Goal: Transaction & Acquisition: Purchase product/service

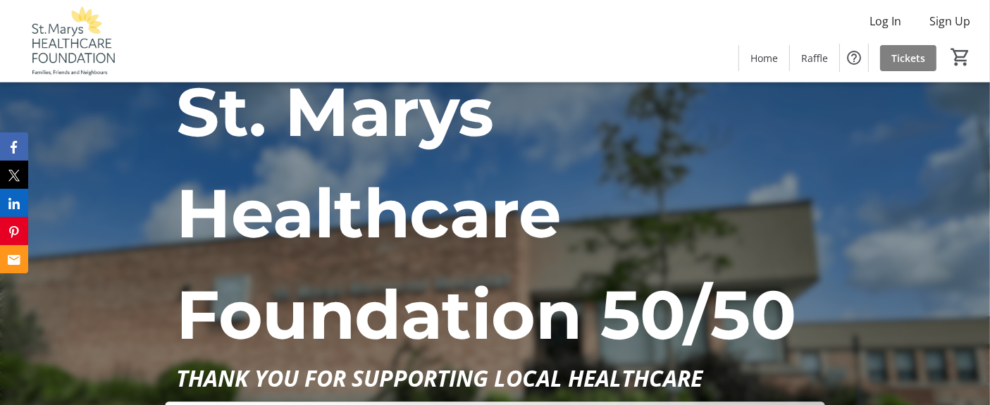
scroll to position [22, 0]
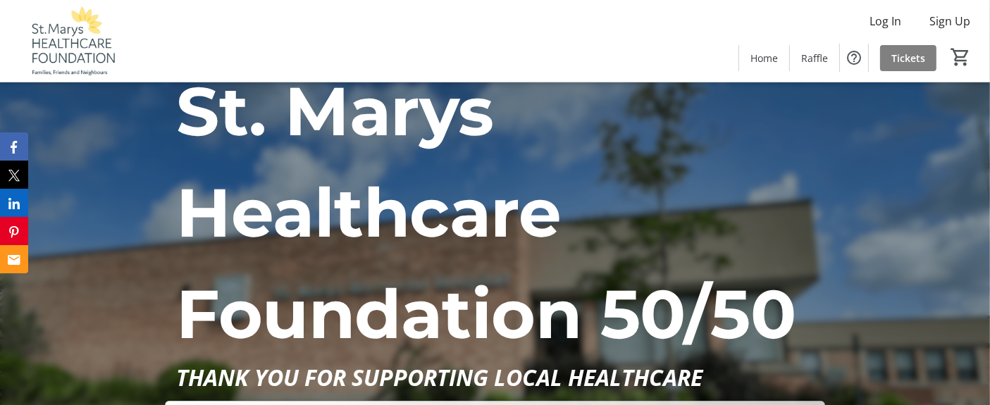
click at [888, 4] on div "Log In Sign Up Home Raffle Tickets 0" at bounding box center [495, 41] width 990 height 82
click at [885, 24] on span "Log In" at bounding box center [886, 21] width 32 height 17
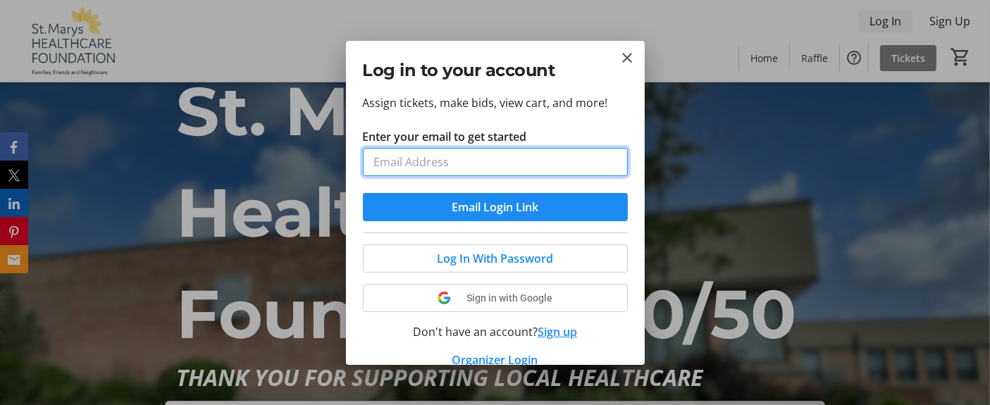
scroll to position [0, 0]
type input "[PERSON_NAME][EMAIL_ADDRESS][DOMAIN_NAME]"
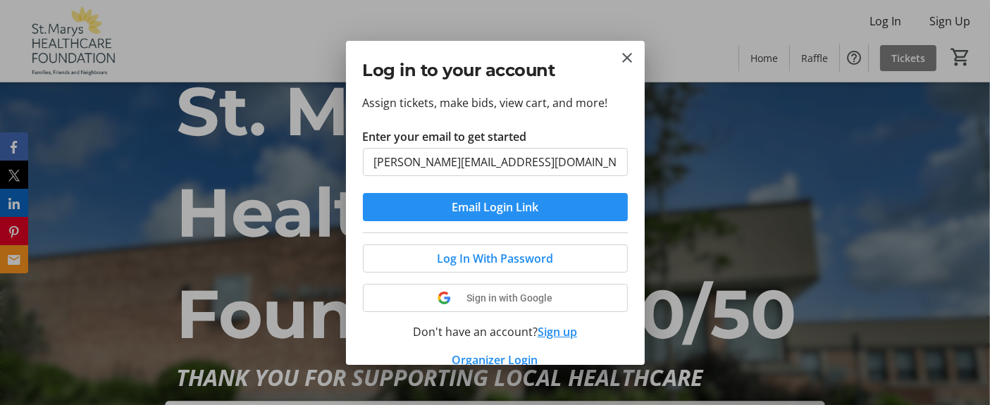
click at [498, 214] on span "Email Login Link" at bounding box center [495, 207] width 87 height 17
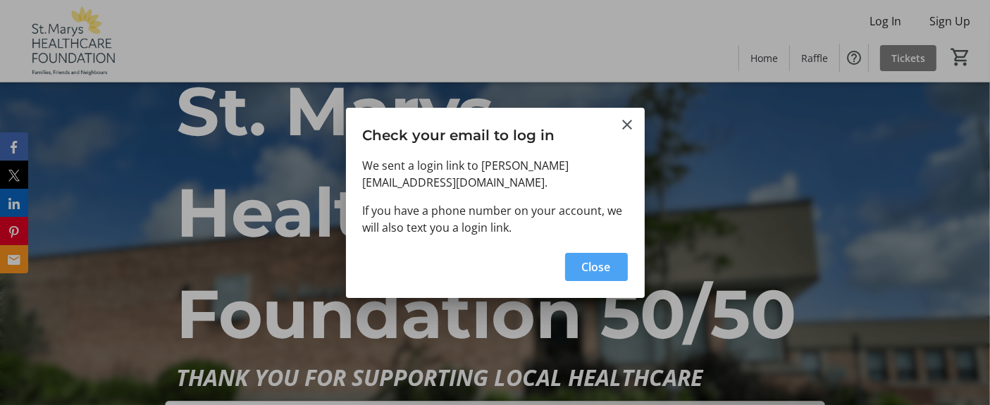
click at [589, 278] on span "button" at bounding box center [596, 267] width 63 height 34
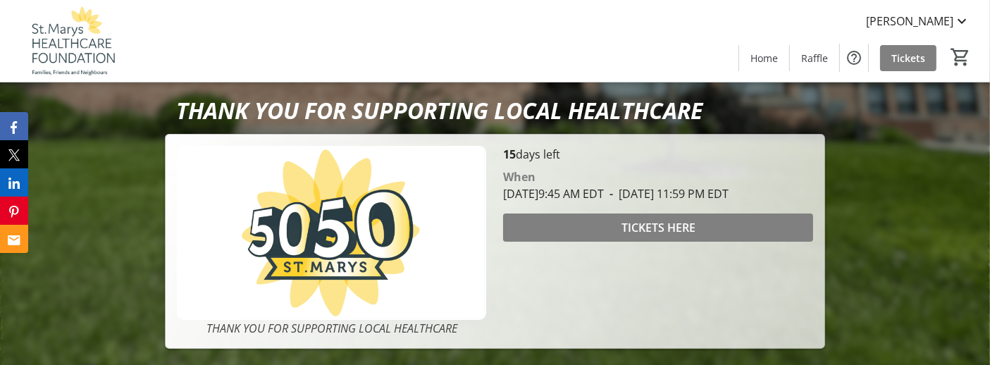
scroll to position [290, 0]
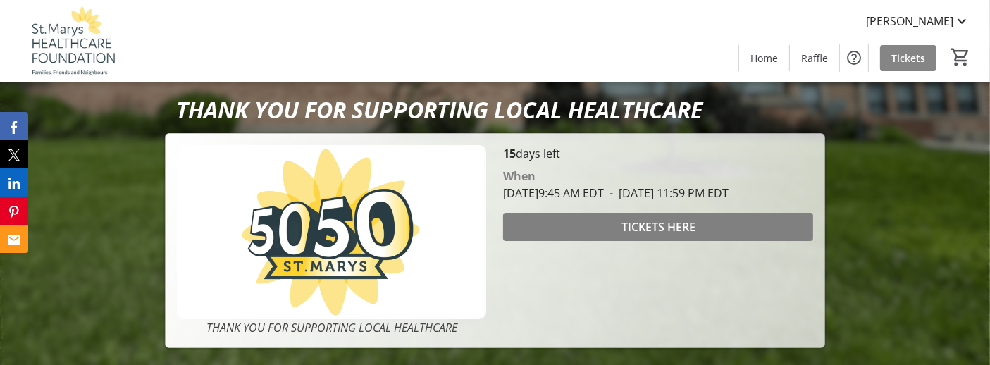
click at [906, 58] on span "Tickets" at bounding box center [909, 58] width 34 height 15
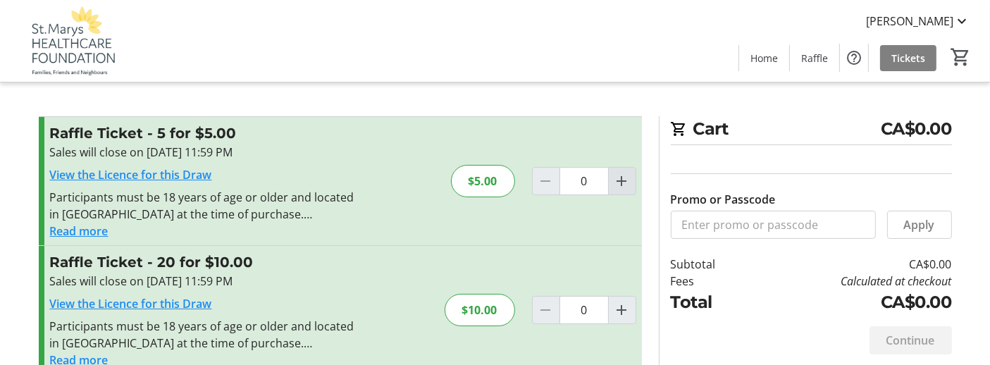
click at [624, 180] on mat-icon "Increment by one" at bounding box center [622, 181] width 17 height 17
type input "1"
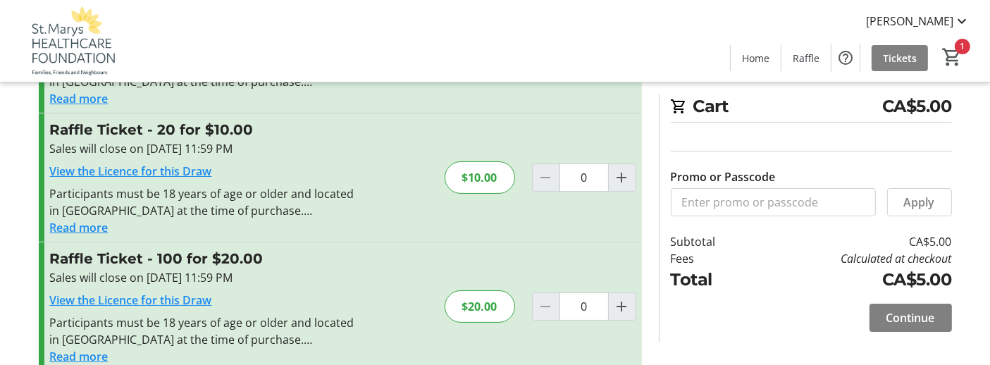
scroll to position [133, 0]
click at [894, 321] on span "Continue" at bounding box center [911, 317] width 49 height 17
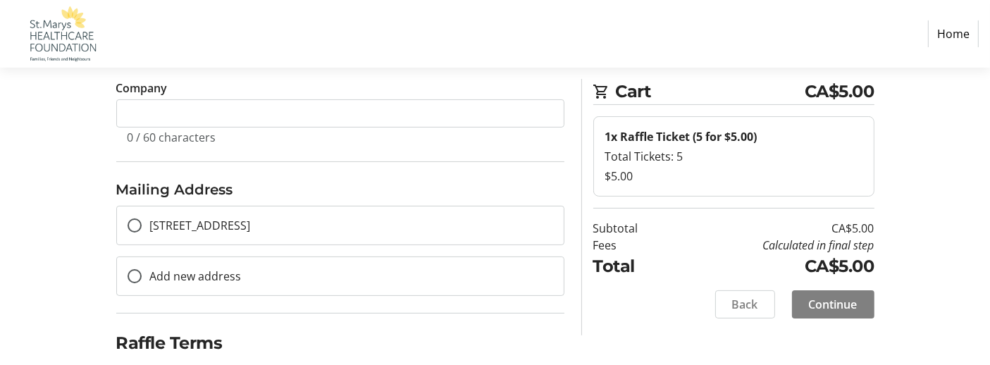
scroll to position [335, 0]
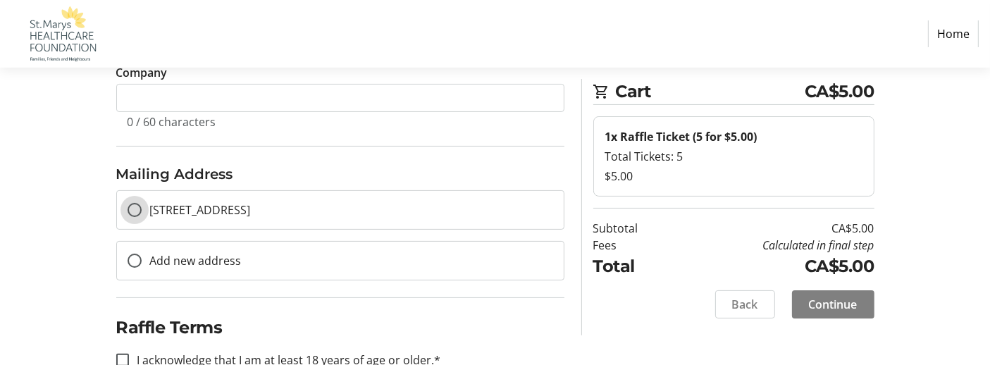
click at [137, 209] on input "[STREET_ADDRESS]" at bounding box center [135, 210] width 14 height 14
radio input "true"
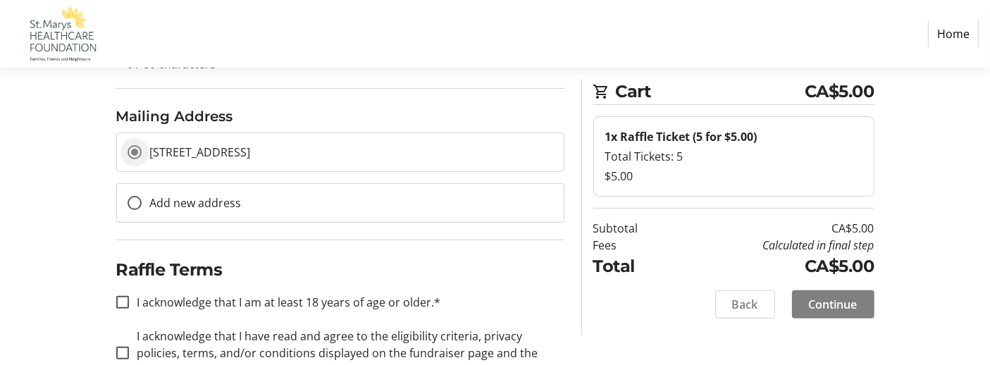
scroll to position [422, 0]
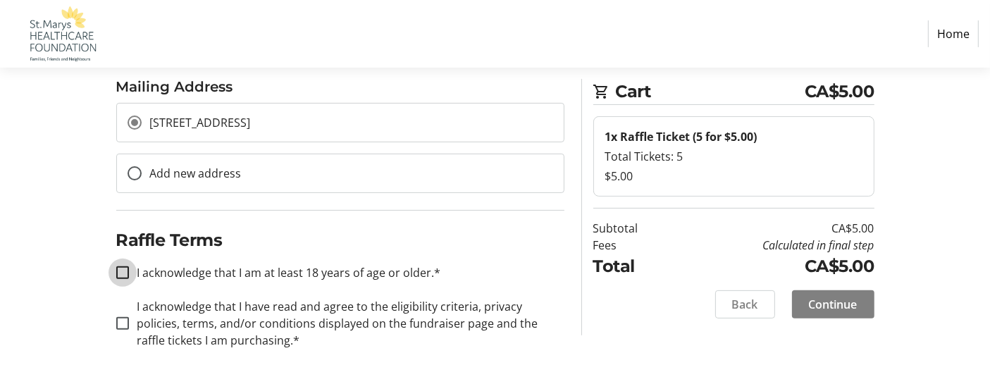
click at [122, 274] on input "I acknowledge that I am at least 18 years of age or older.*" at bounding box center [122, 272] width 13 height 13
checkbox input "true"
click at [126, 321] on input "I acknowledge that I have read and agree to the eligibility criteria, privacy p…" at bounding box center [122, 323] width 13 height 13
checkbox input "true"
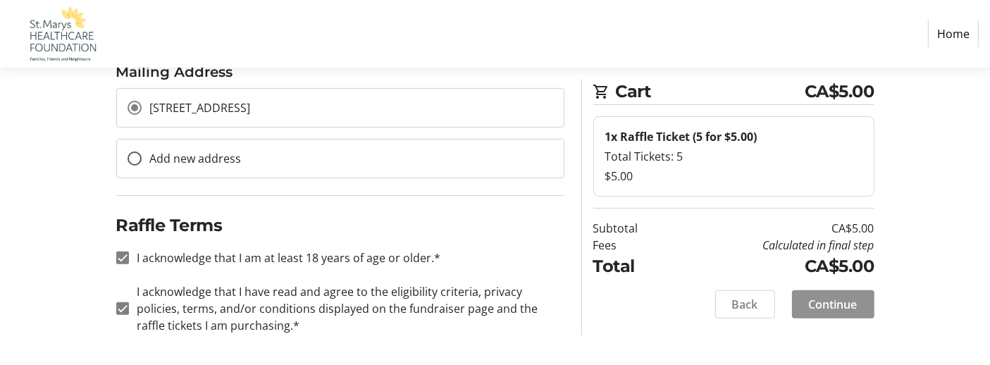
click at [831, 307] on span "Continue" at bounding box center [833, 304] width 49 height 17
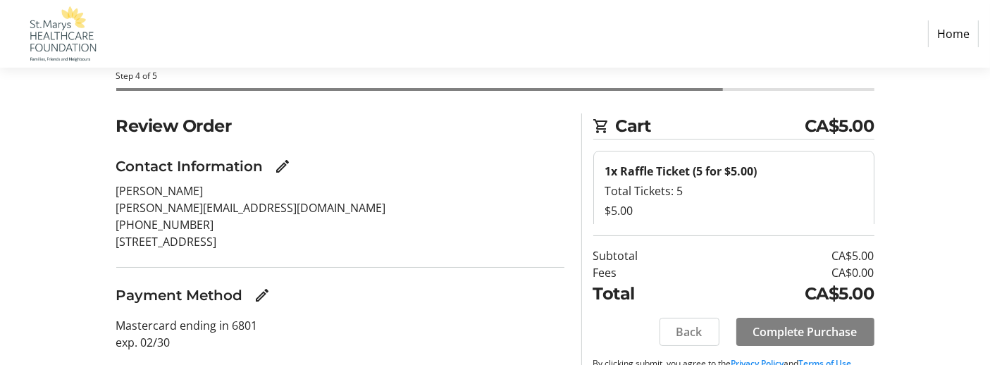
scroll to position [66, 0]
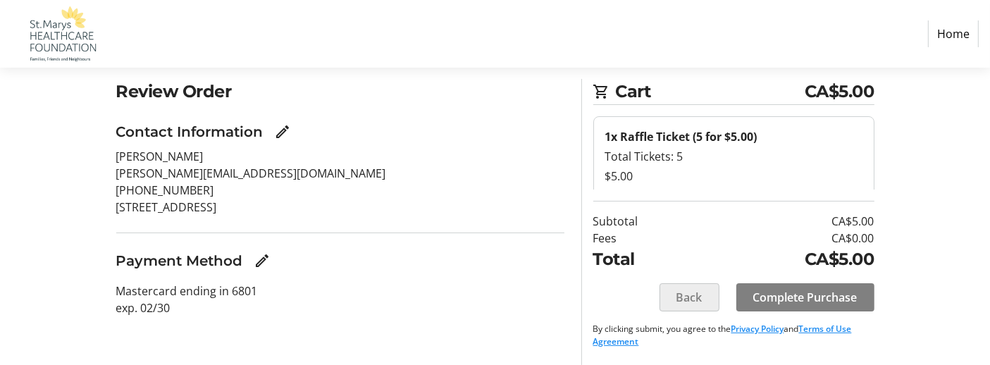
click at [691, 303] on span "Back" at bounding box center [690, 297] width 26 height 17
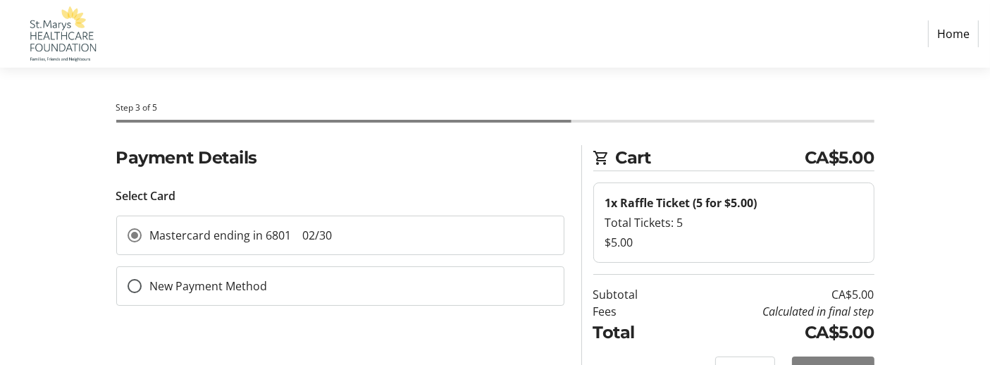
scroll to position [36, 0]
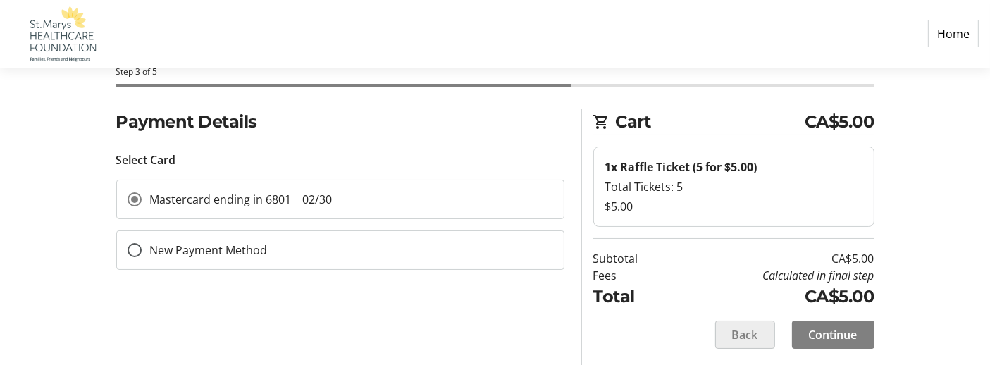
click at [748, 345] on span at bounding box center [745, 335] width 59 height 34
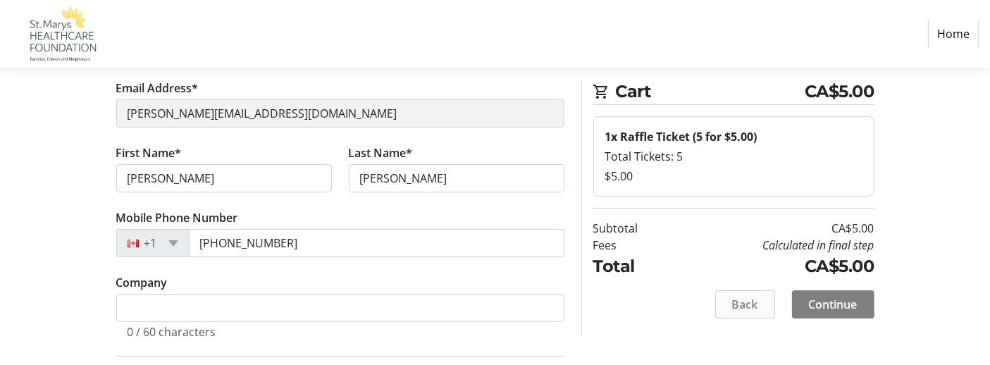
scroll to position [135, 0]
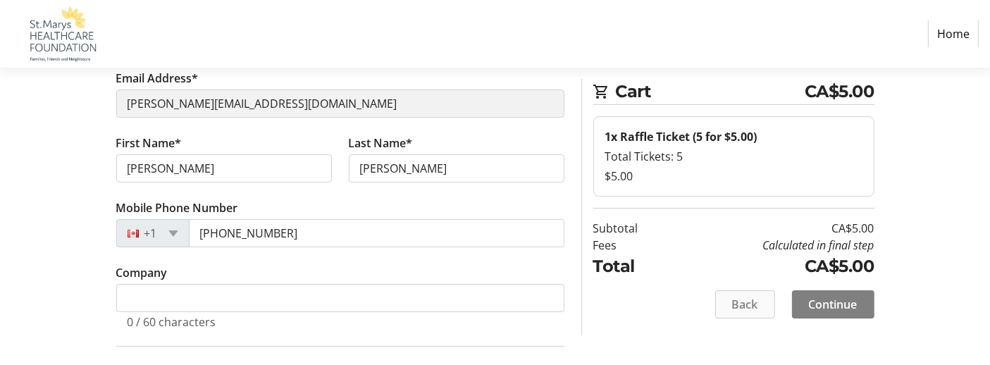
click at [761, 301] on span at bounding box center [745, 305] width 59 height 34
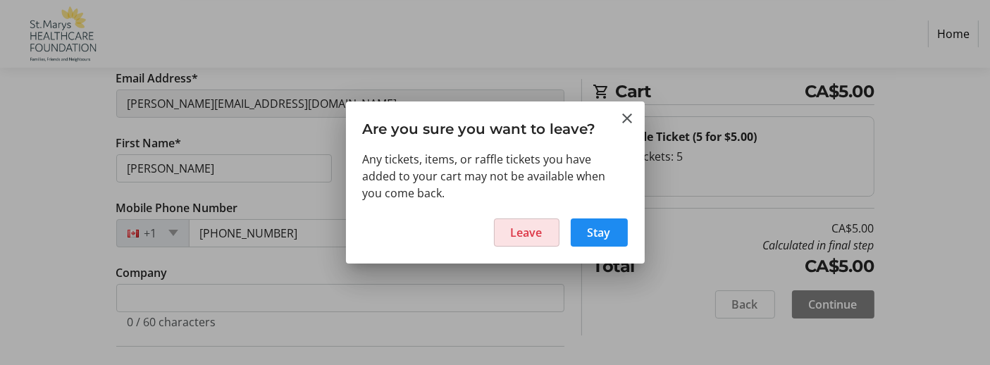
click at [527, 236] on span "Leave" at bounding box center [527, 232] width 32 height 17
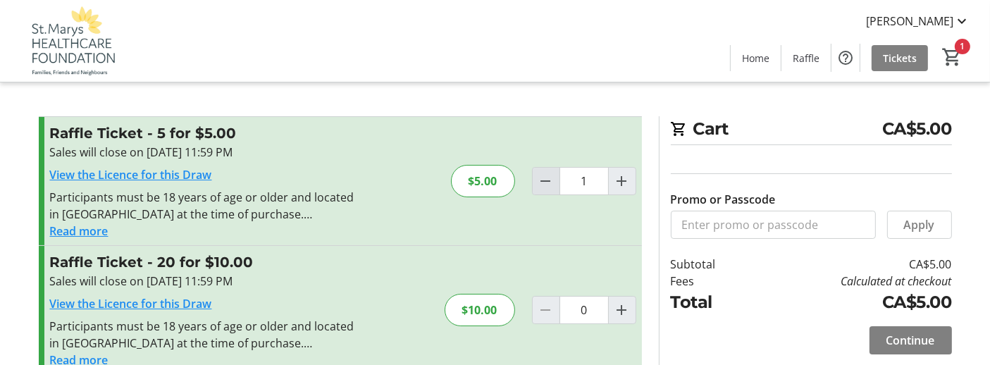
click at [533, 182] on span "Decrement by one" at bounding box center [546, 181] width 27 height 27
type input "0"
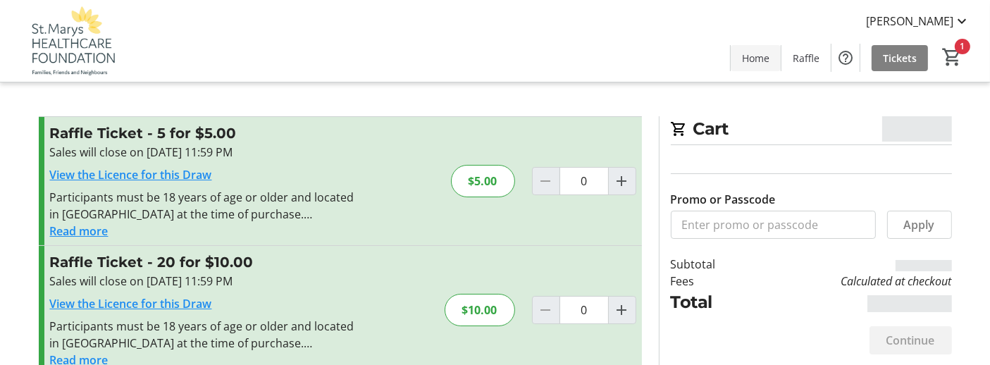
click at [766, 72] on span at bounding box center [756, 58] width 50 height 34
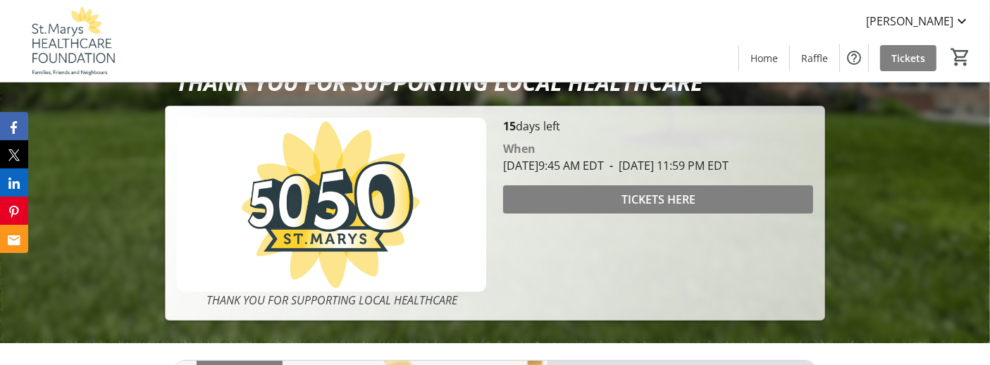
scroll to position [318, 0]
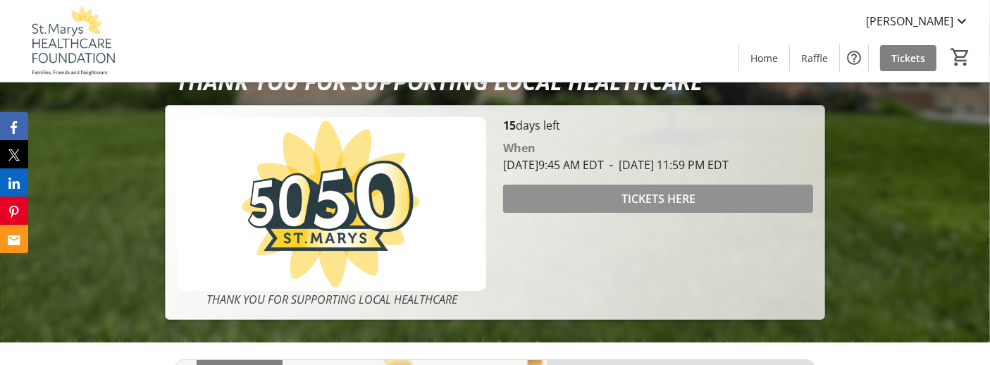
click at [665, 207] on span "TICKETS HERE" at bounding box center [659, 198] width 74 height 17
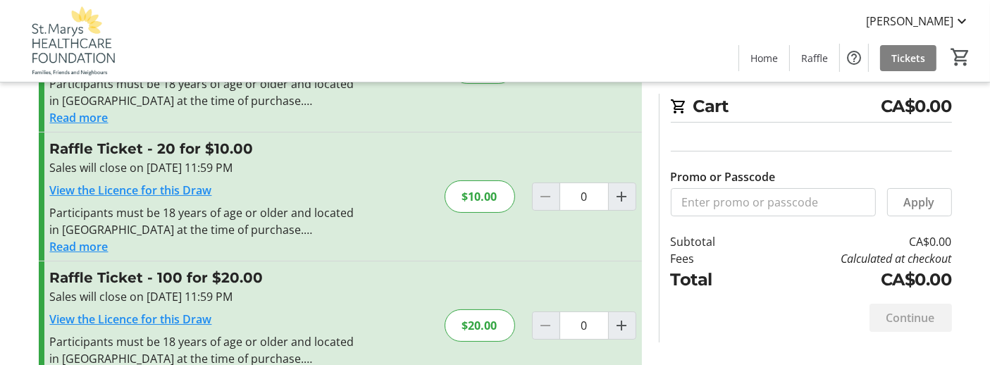
scroll to position [116, 0]
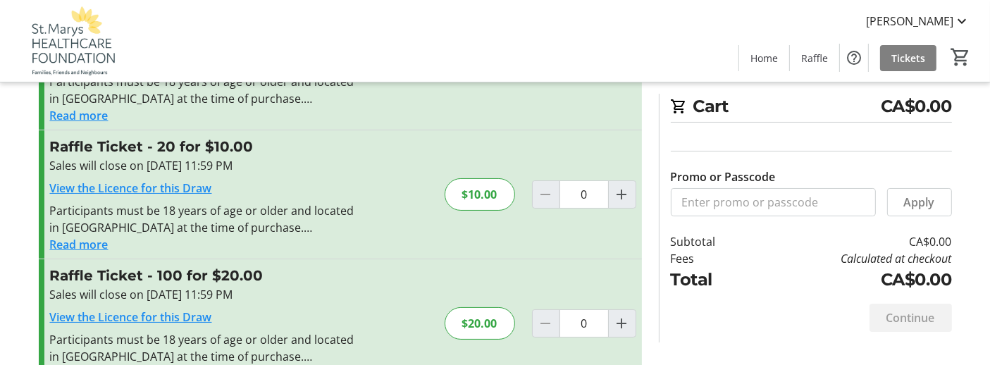
click at [630, 336] on div at bounding box center [622, 323] width 28 height 28
click at [626, 327] on mat-icon "Increment by one" at bounding box center [622, 323] width 17 height 17
type input "1"
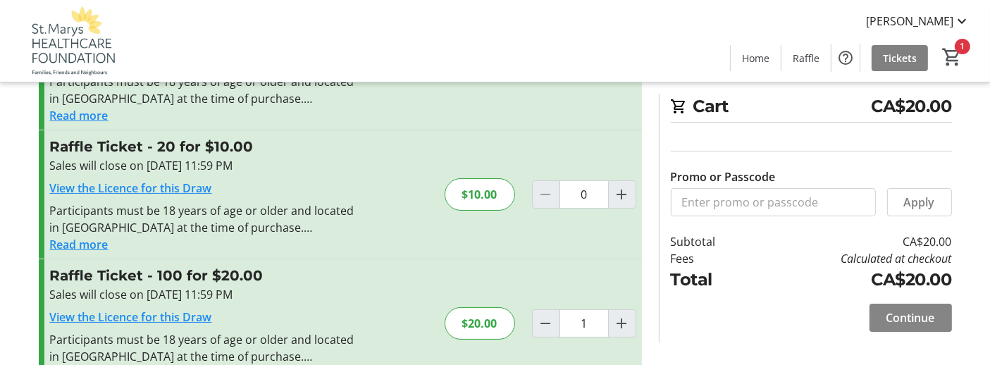
click at [897, 321] on span "Continue" at bounding box center [911, 317] width 49 height 17
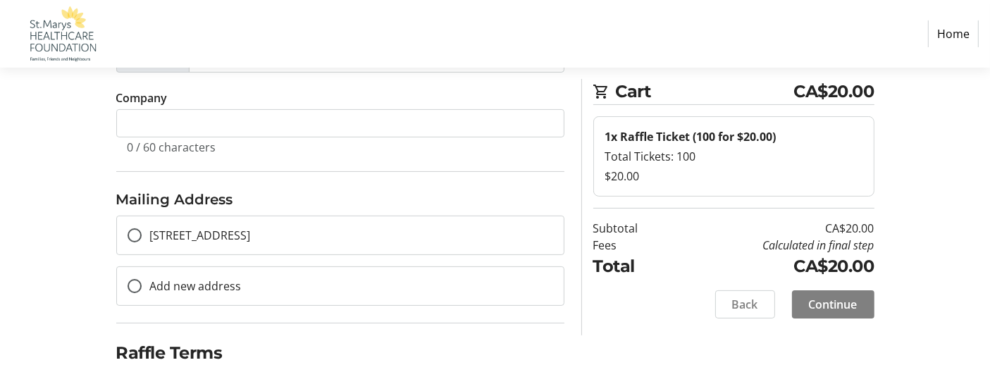
scroll to position [310, 0]
click at [135, 231] on input "[STREET_ADDRESS]" at bounding box center [135, 235] width 14 height 14
radio input "true"
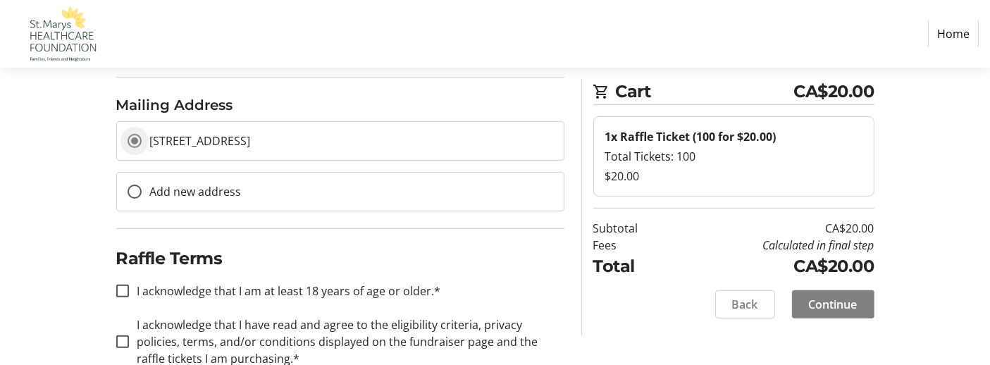
scroll to position [405, 0]
click at [130, 287] on div at bounding box center [123, 291] width 34 height 34
checkbox input "true"
click at [121, 345] on div at bounding box center [123, 341] width 34 height 34
checkbox input "true"
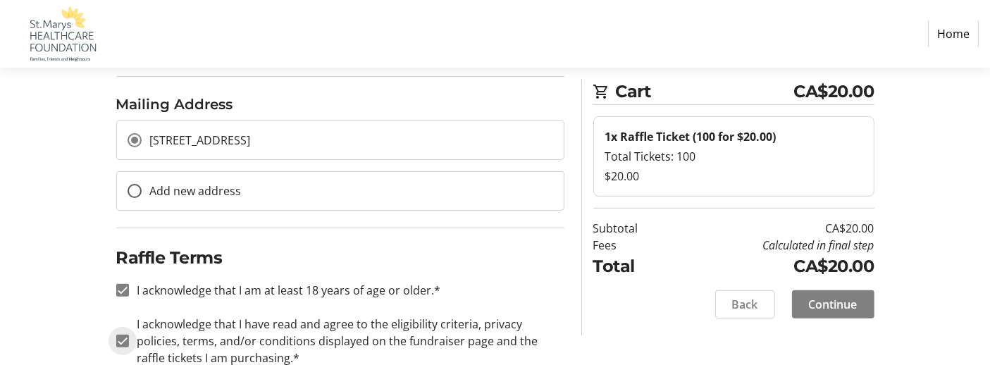
scroll to position [437, 0]
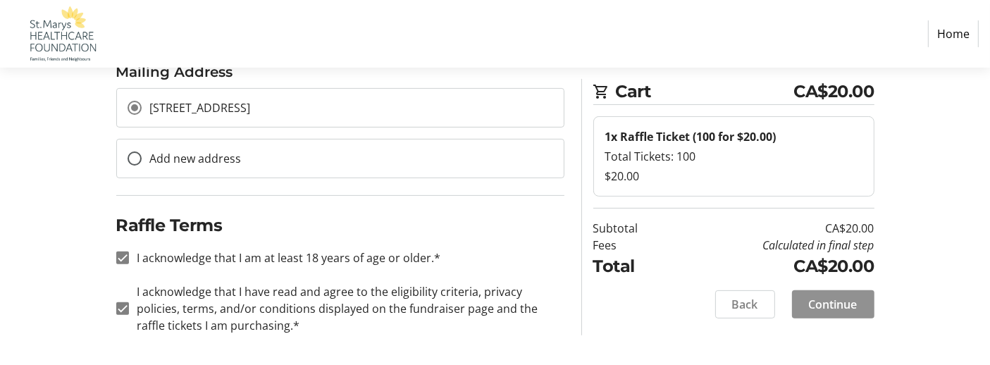
click at [837, 304] on span "Continue" at bounding box center [833, 304] width 49 height 17
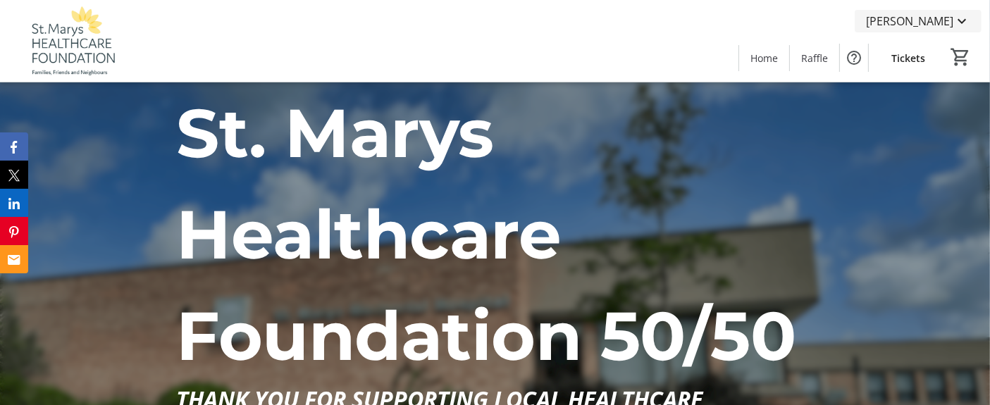
click at [959, 27] on mat-icon at bounding box center [962, 21] width 17 height 17
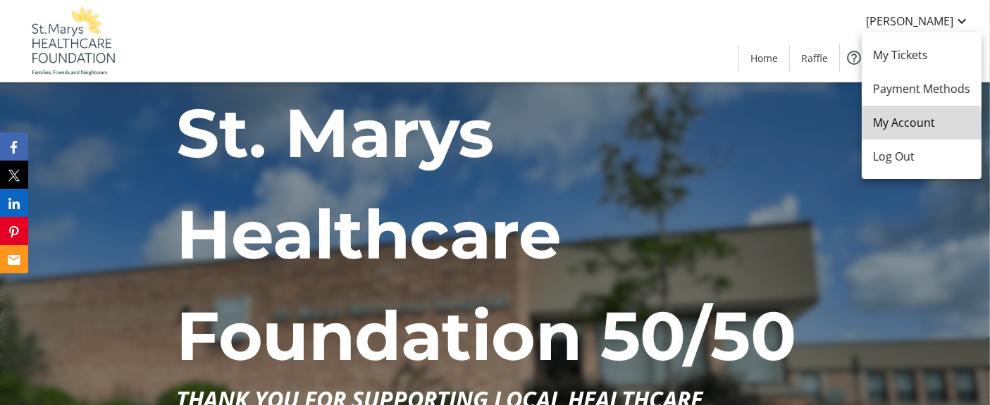
click at [896, 129] on span "My Account" at bounding box center [921, 122] width 97 height 17
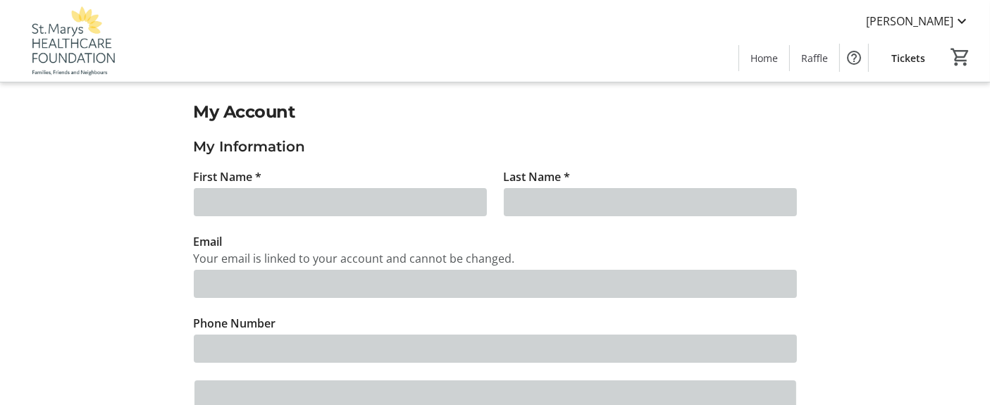
type input "[PERSON_NAME]"
type input "[PERSON_NAME][EMAIL_ADDRESS][DOMAIN_NAME]"
type input "[PHONE_NUMBER]"
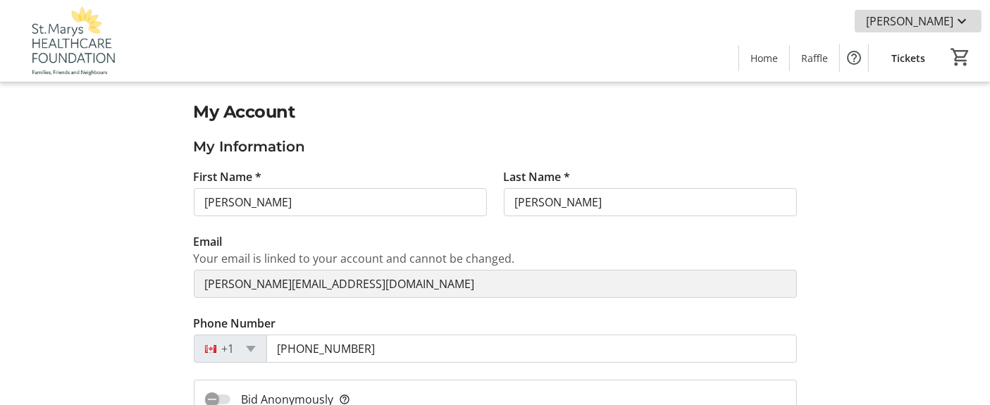
click at [962, 21] on mat-icon at bounding box center [962, 21] width 17 height 17
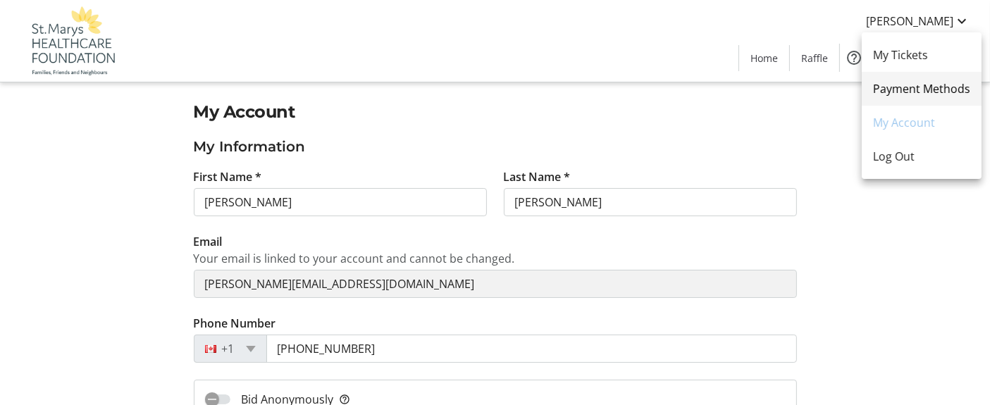
click at [919, 96] on span "Payment Methods" at bounding box center [921, 88] width 97 height 17
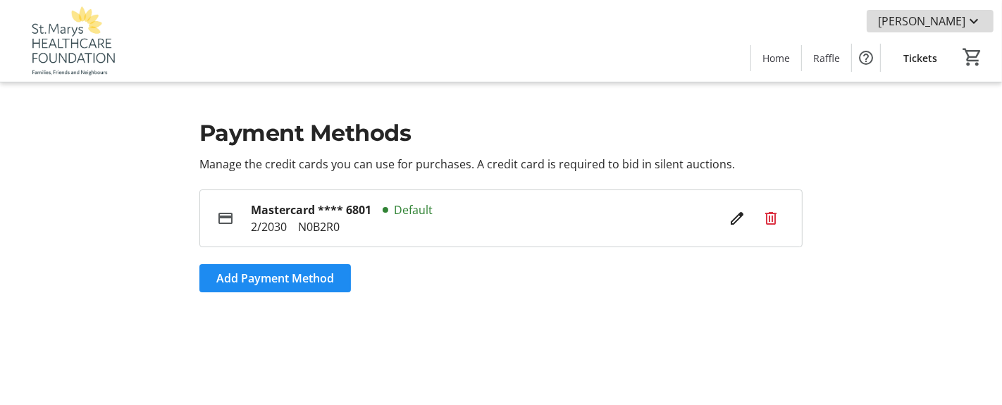
click at [972, 27] on mat-icon at bounding box center [974, 21] width 17 height 17
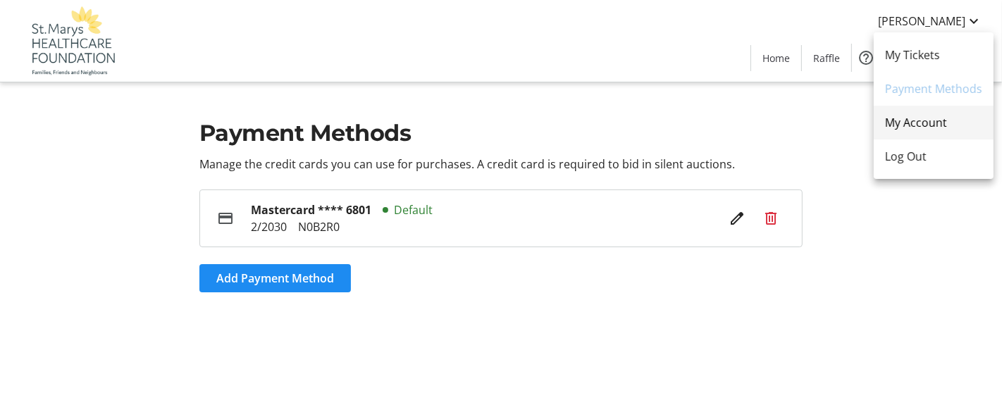
click at [907, 121] on span "My Account" at bounding box center [933, 122] width 97 height 17
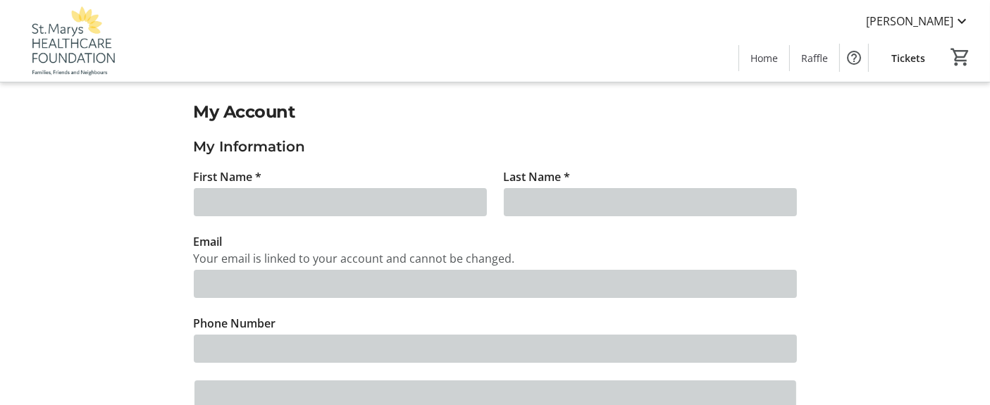
type input "[PERSON_NAME]"
type input "[PERSON_NAME][EMAIL_ADDRESS][DOMAIN_NAME]"
type input "[PHONE_NUMBER]"
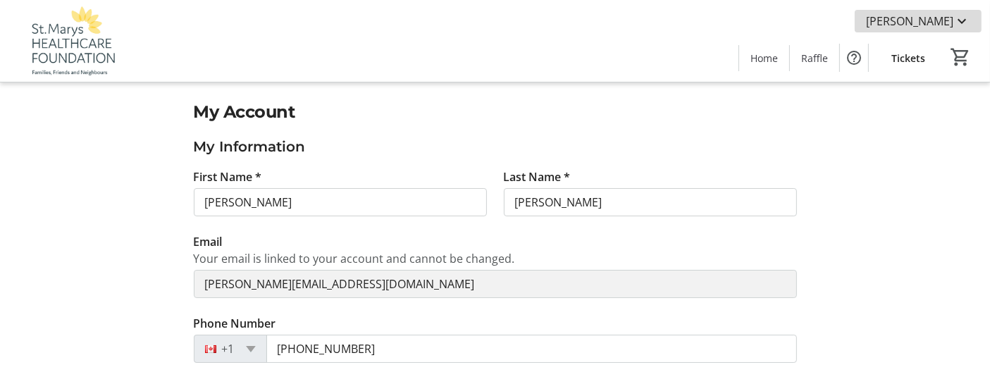
click at [916, 27] on span "[PERSON_NAME]" at bounding box center [909, 21] width 87 height 17
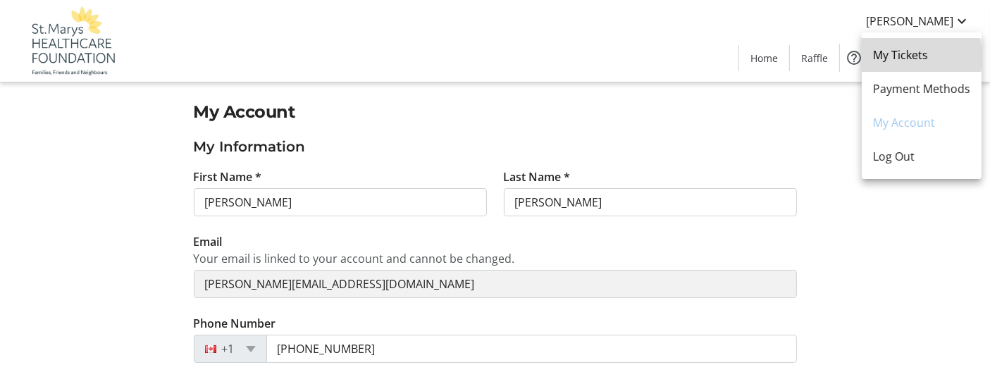
click at [897, 57] on span "My Tickets" at bounding box center [921, 55] width 97 height 17
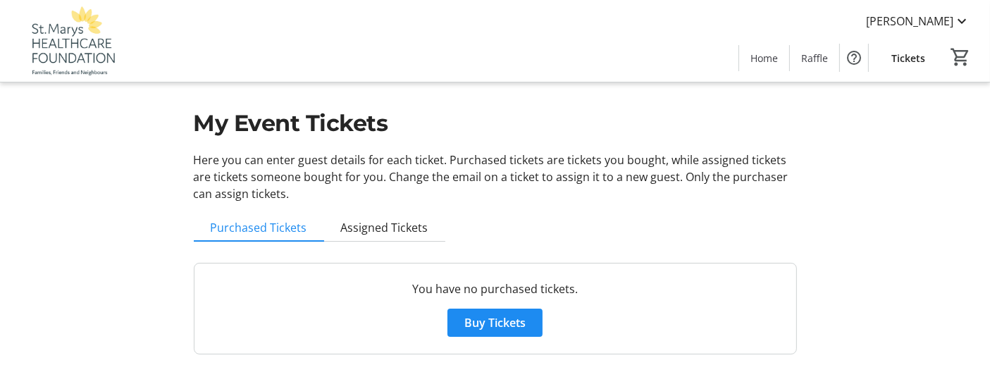
scroll to position [16, 0]
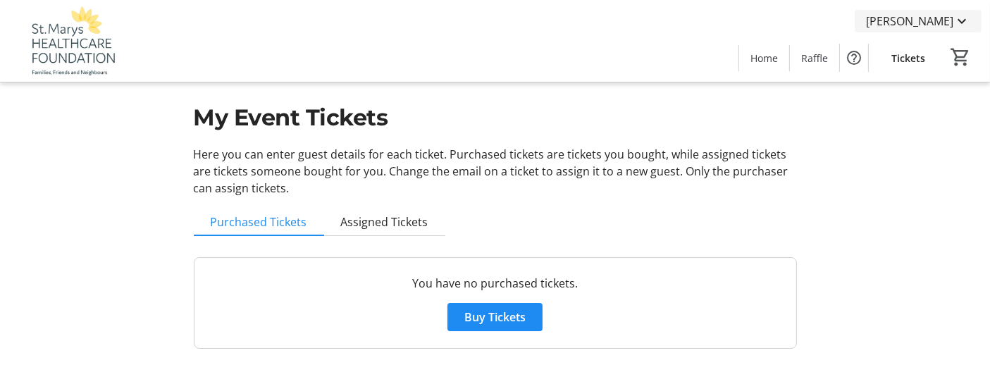
click at [954, 20] on mat-icon at bounding box center [962, 21] width 17 height 17
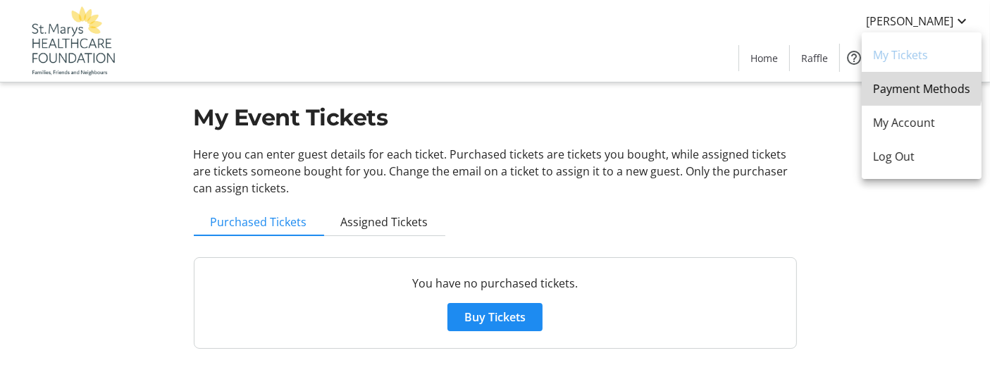
click at [908, 86] on span "Payment Methods" at bounding box center [921, 88] width 97 height 17
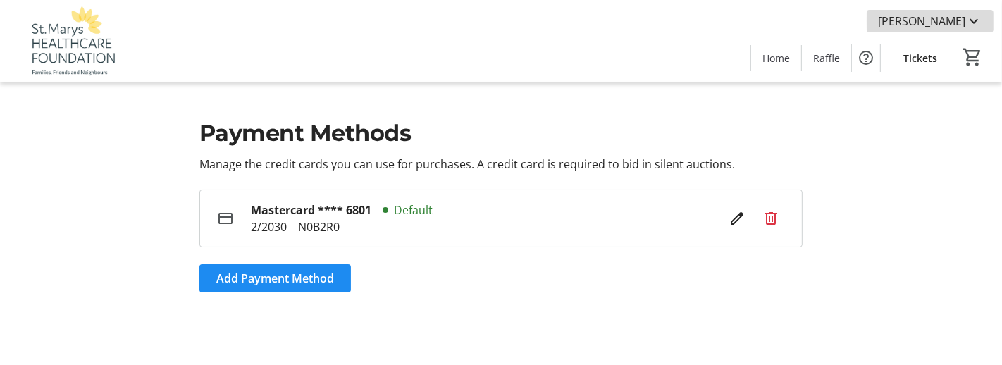
click at [978, 21] on mat-icon at bounding box center [974, 21] width 17 height 17
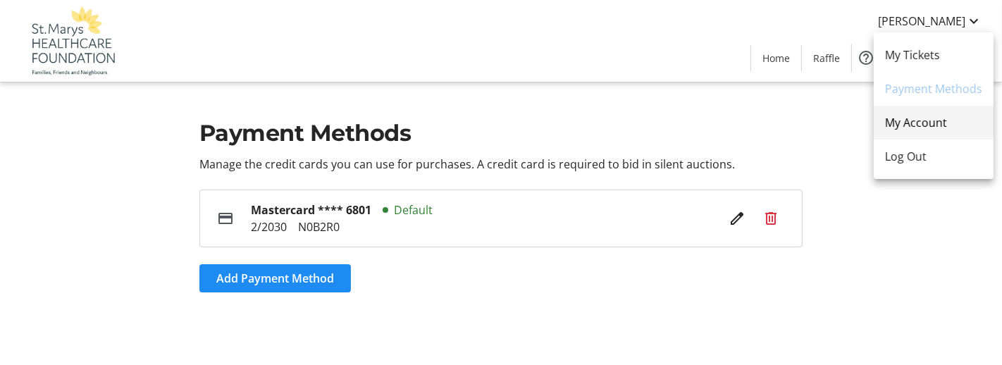
click at [916, 128] on span "My Account" at bounding box center [933, 122] width 97 height 17
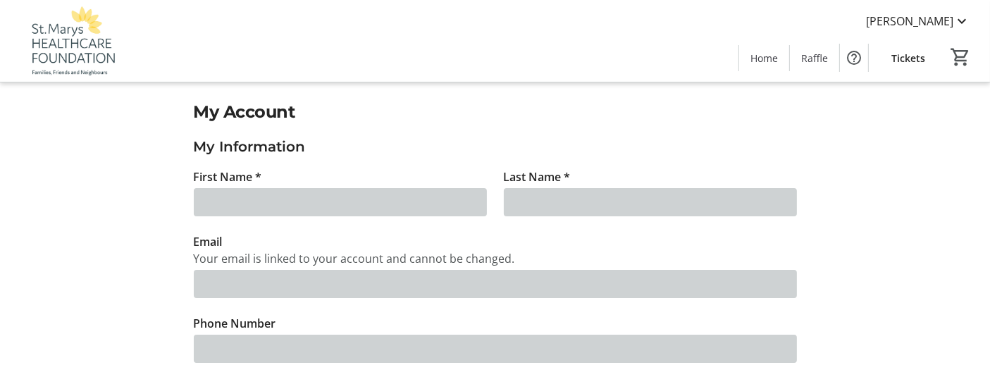
type input "[PERSON_NAME]"
type input "[PERSON_NAME][EMAIL_ADDRESS][DOMAIN_NAME]"
type input "[PHONE_NUMBER]"
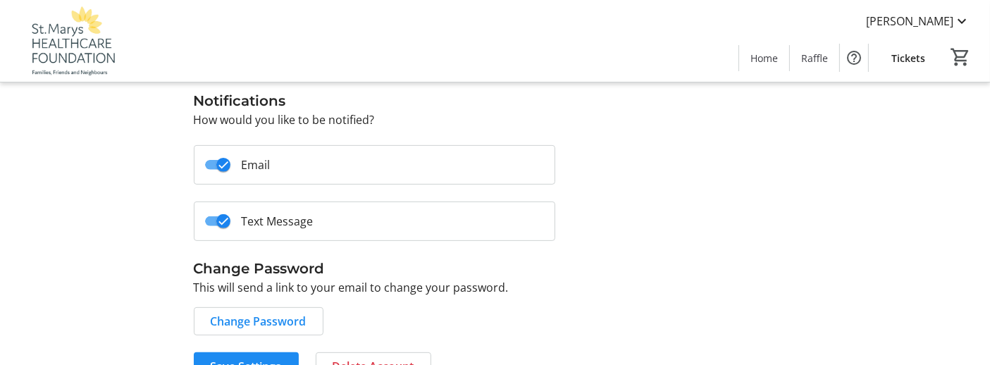
scroll to position [537, 0]
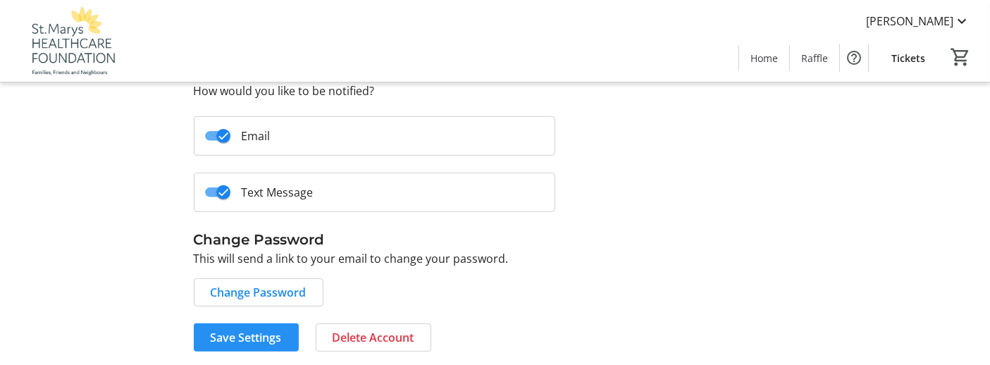
click at [264, 329] on span "Save Settings" at bounding box center [246, 337] width 71 height 17
click at [953, 16] on span "[PERSON_NAME]" at bounding box center [909, 21] width 87 height 17
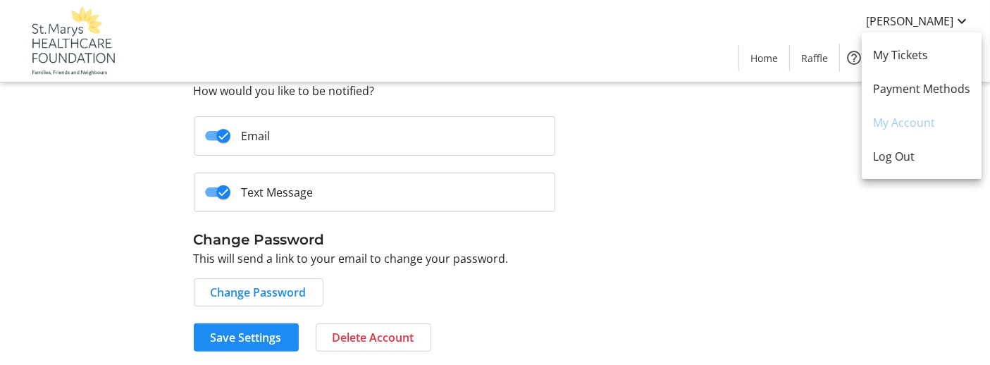
click at [763, 61] on div at bounding box center [495, 182] width 990 height 365
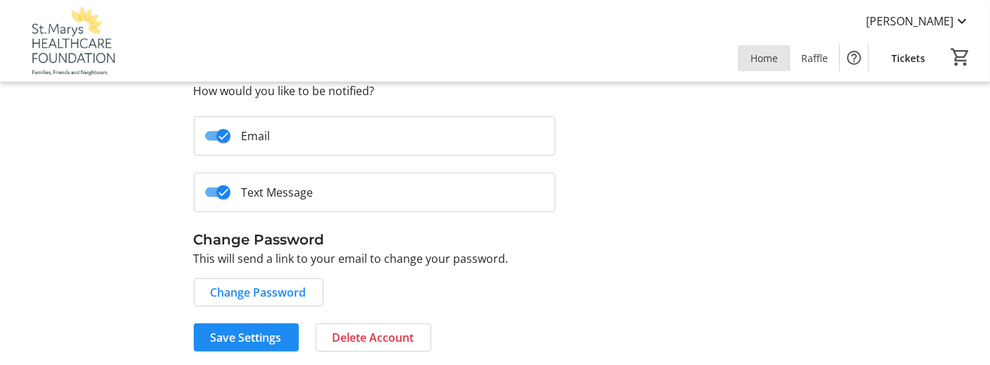
click at [763, 61] on span "Home" at bounding box center [764, 58] width 27 height 15
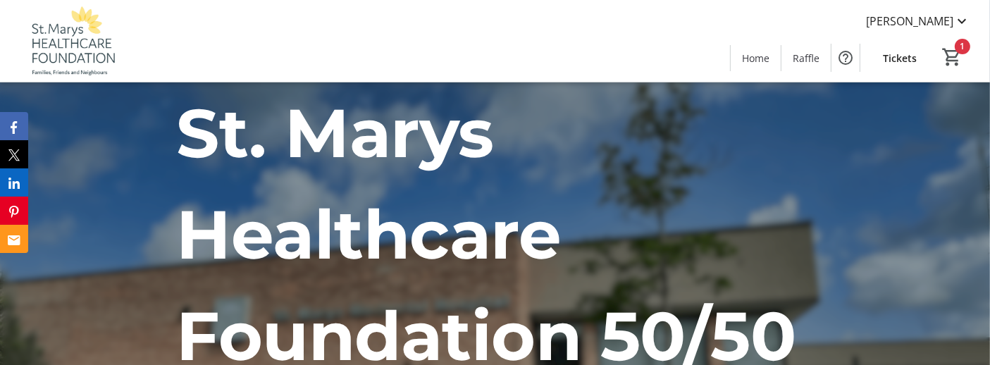
type input "0"
type input "1"
